Goal: Task Accomplishment & Management: Manage account settings

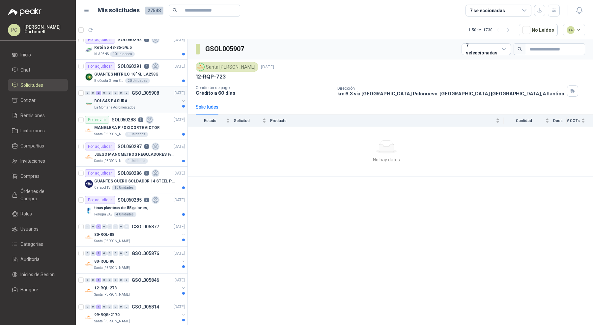
scroll to position [63, 0]
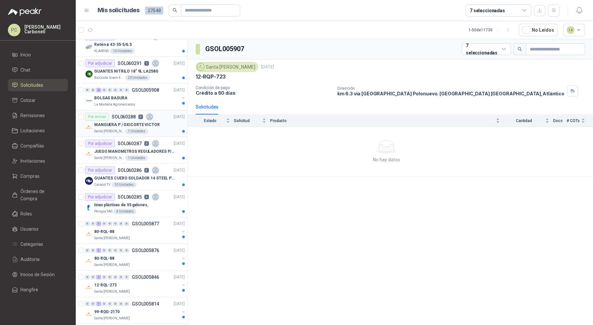
click at [166, 121] on div "MANGUERA P / OXICORTE VICTOR" at bounding box center [139, 125] width 91 height 8
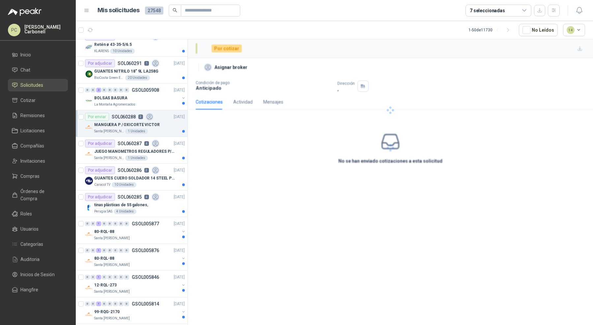
click at [166, 121] on div "MANGUERA P / OXICORTE VICTOR" at bounding box center [139, 125] width 91 height 8
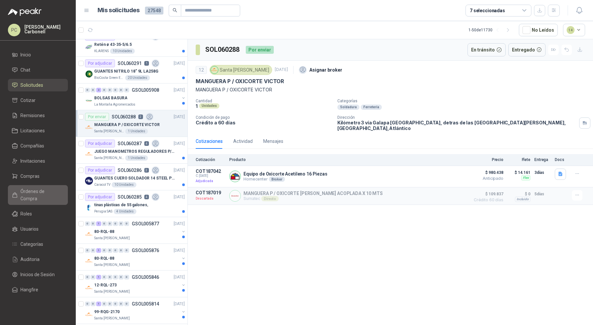
click at [58, 188] on span "Órdenes de Compra" at bounding box center [40, 195] width 41 height 15
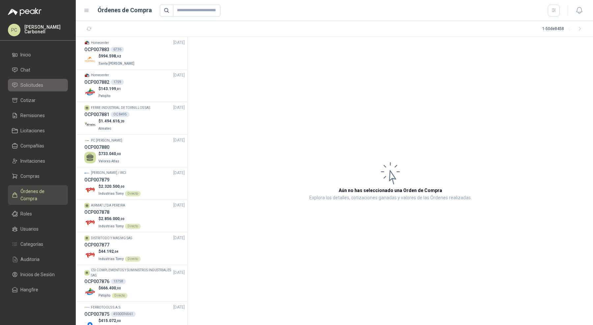
click at [54, 88] on link "Solicitudes" at bounding box center [38, 85] width 60 height 13
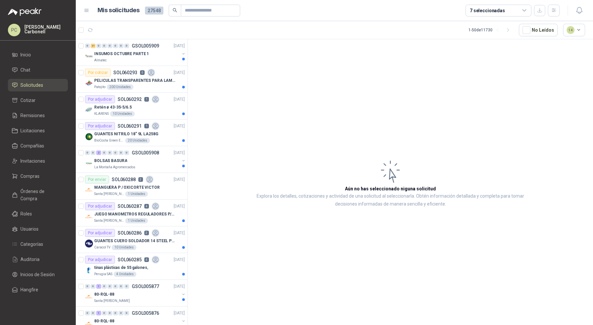
click at [96, 26] on article "1 - 50 de 11730 No Leídos 14" at bounding box center [334, 30] width 517 height 18
click at [94, 26] on button "button" at bounding box center [90, 30] width 11 height 11
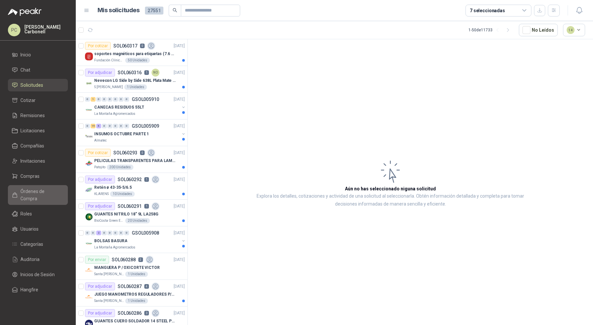
click at [54, 192] on span "Órdenes de Compra" at bounding box center [40, 195] width 41 height 15
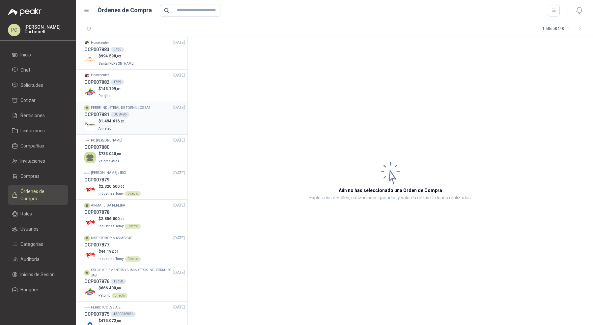
click at [115, 120] on span "1.494.616 ,20" at bounding box center [113, 121] width 24 height 5
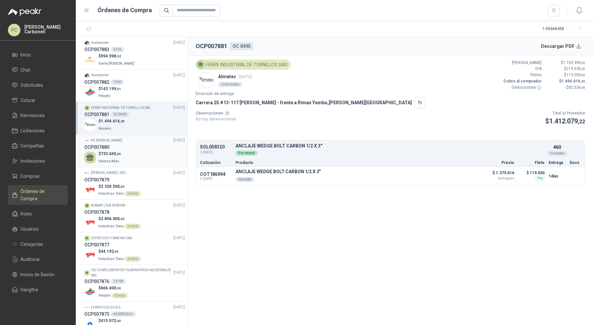
click at [120, 157] on p "Valores Atlas" at bounding box center [110, 160] width 22 height 7
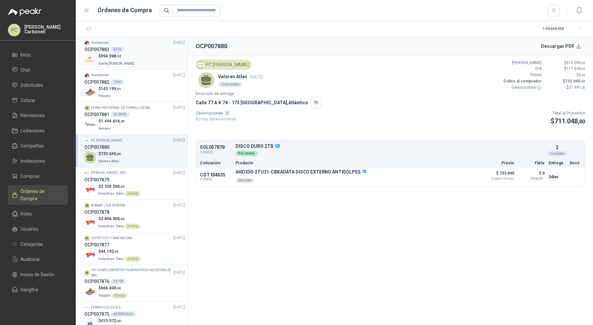
click at [146, 56] on div "$ 994.598 ,92 Santa [PERSON_NAME]" at bounding box center [134, 60] width 101 height 14
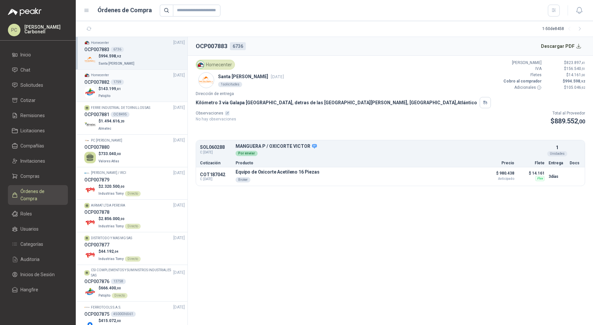
click at [145, 87] on div "$ 143.199 ,01 Patojito" at bounding box center [134, 93] width 101 height 14
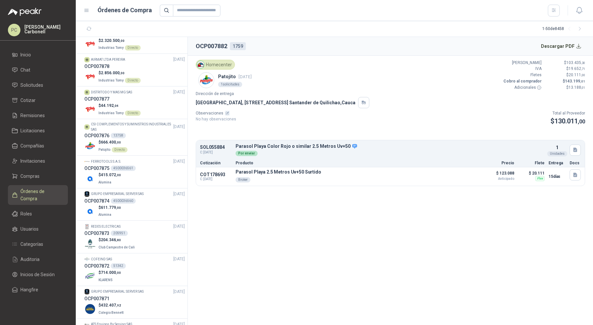
scroll to position [163, 0]
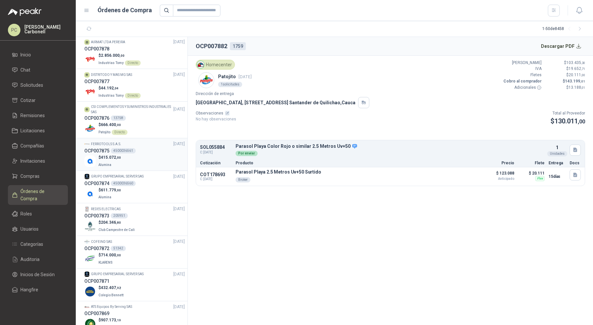
click at [152, 155] on div "$ 415.072 ,00 Alumina" at bounding box center [134, 161] width 101 height 14
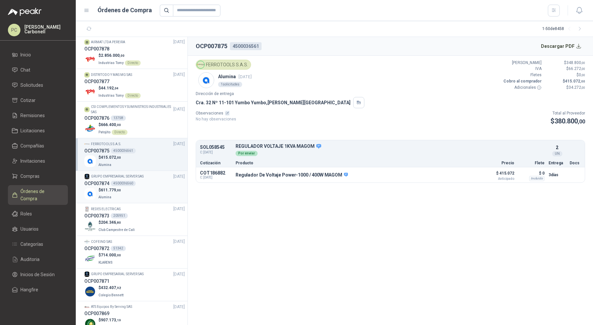
click at [153, 192] on div "$ 611.779 ,00 Alumina" at bounding box center [134, 194] width 101 height 14
